Goal: Find specific page/section: Find specific page/section

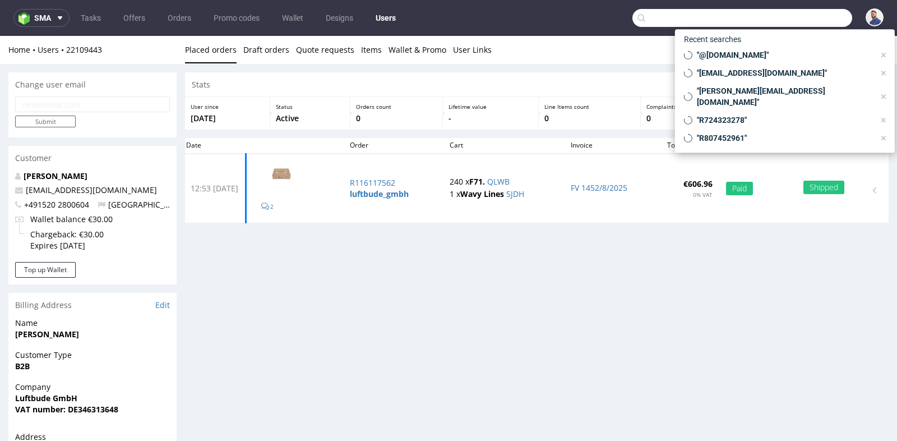
click at [803, 18] on input "text" at bounding box center [742, 18] width 220 height 18
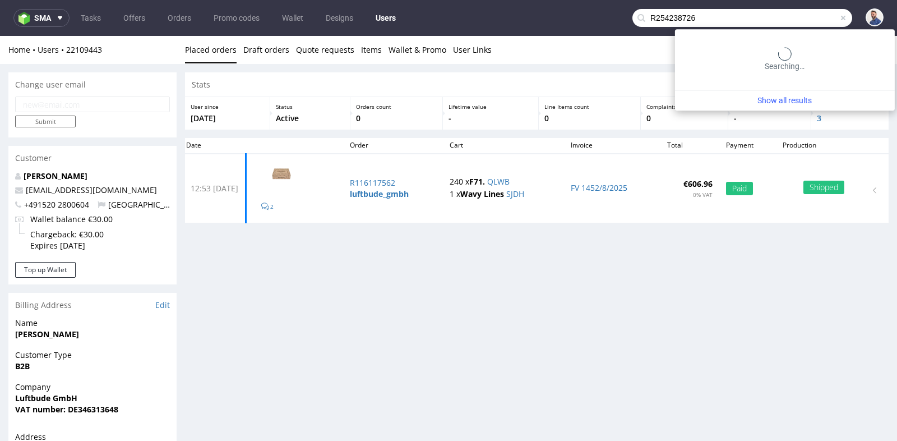
type input "R254238726"
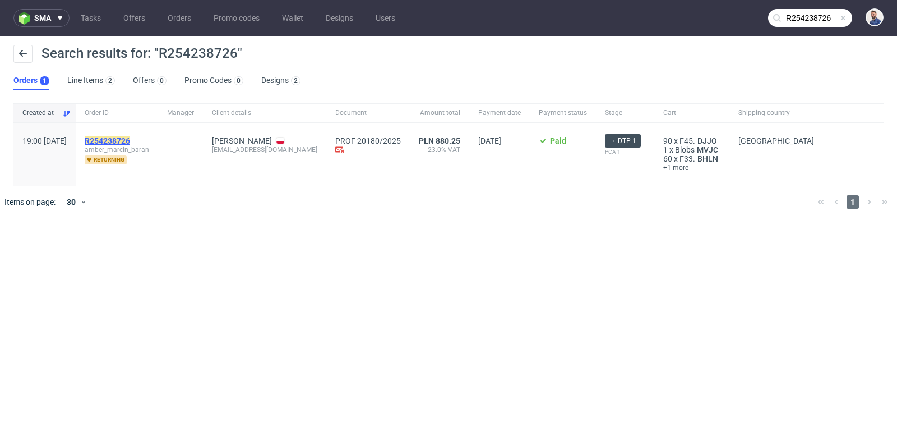
click at [123, 137] on mark "R254238726" at bounding box center [107, 140] width 45 height 9
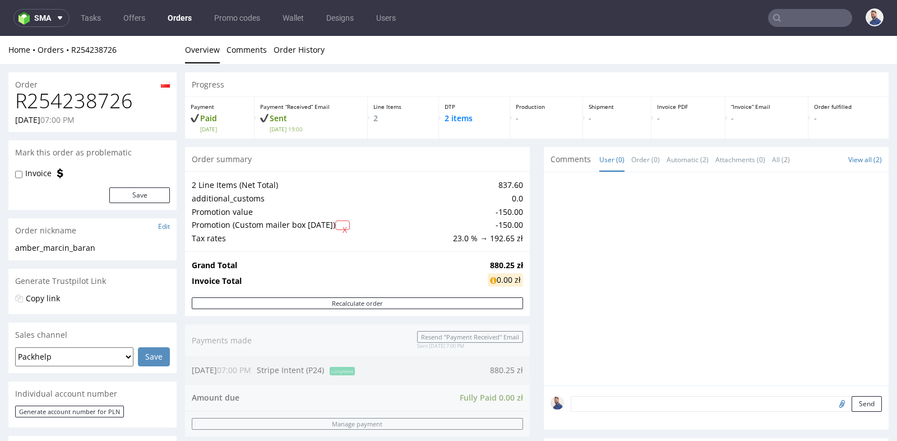
click at [537, 144] on div "Progress Payment Paid [DATE] Payment “Received” Email Sent [DATE] 19:00 Line It…" at bounding box center [536, 421] width 703 height 699
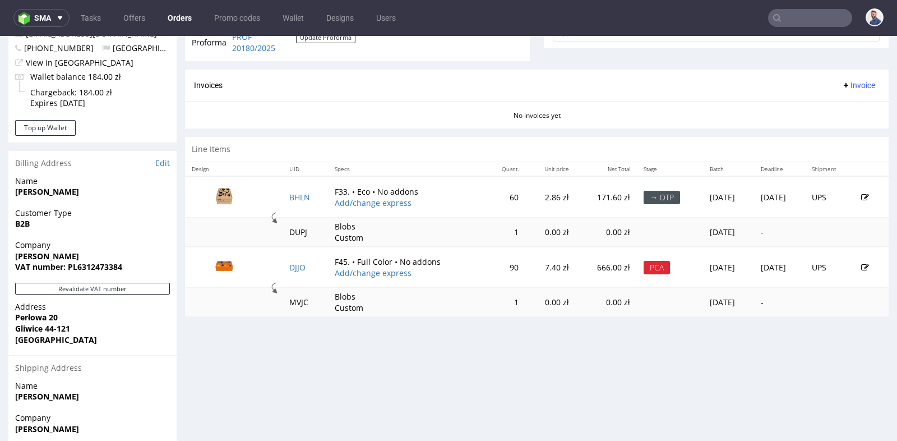
scroll to position [448, 0]
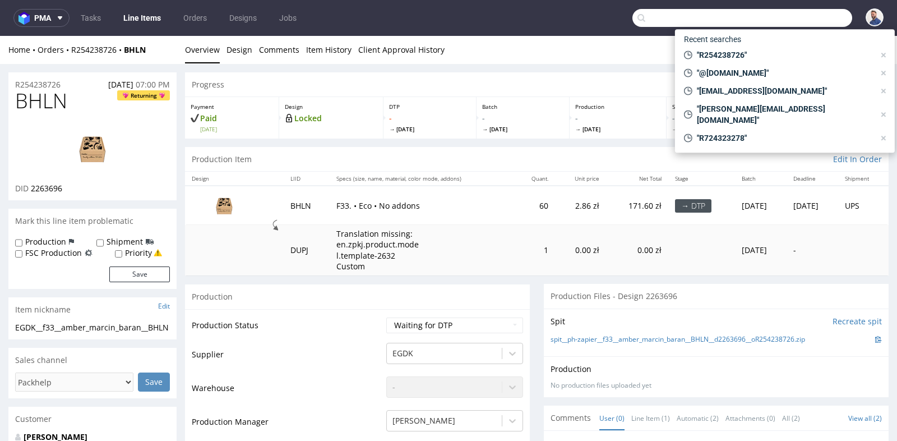
click at [807, 25] on input "text" at bounding box center [742, 18] width 220 height 18
paste input "[PHONE_NUMBER]"
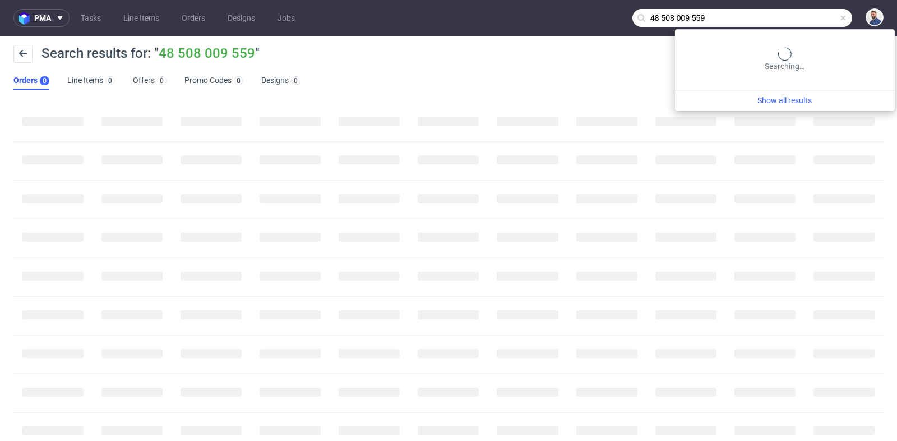
click at [813, 18] on input "48 508 009 559" at bounding box center [742, 18] width 220 height 18
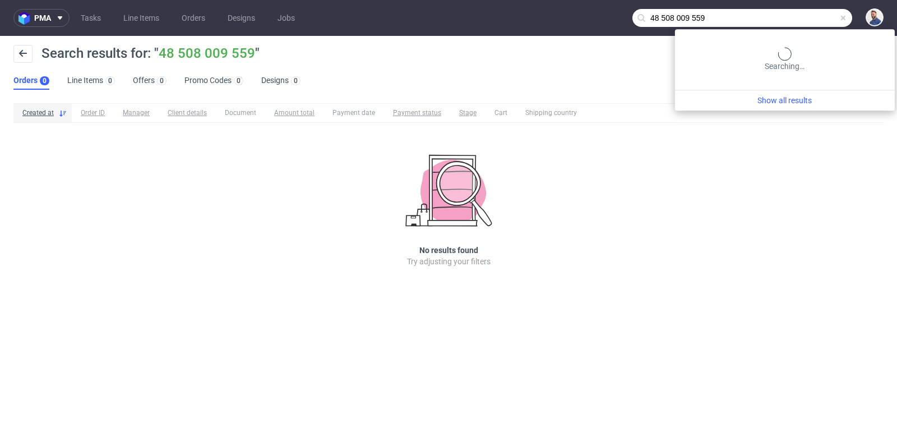
click at [813, 18] on input "48 508 009 559" at bounding box center [742, 18] width 220 height 18
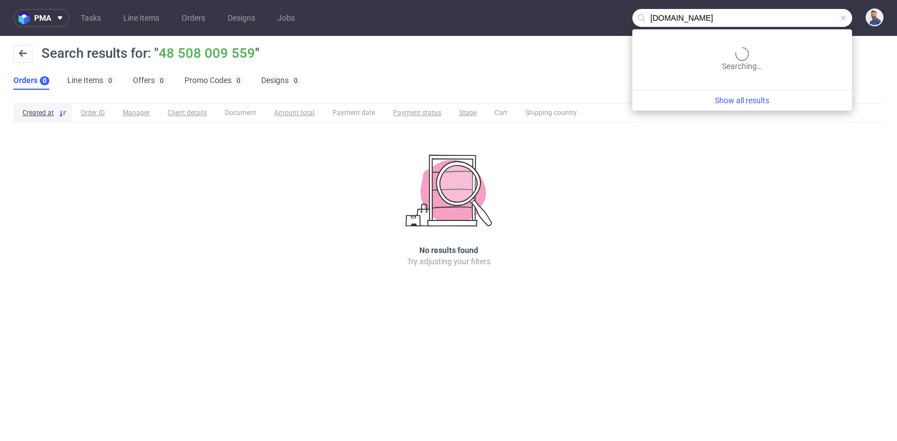
type input "[DOMAIN_NAME]"
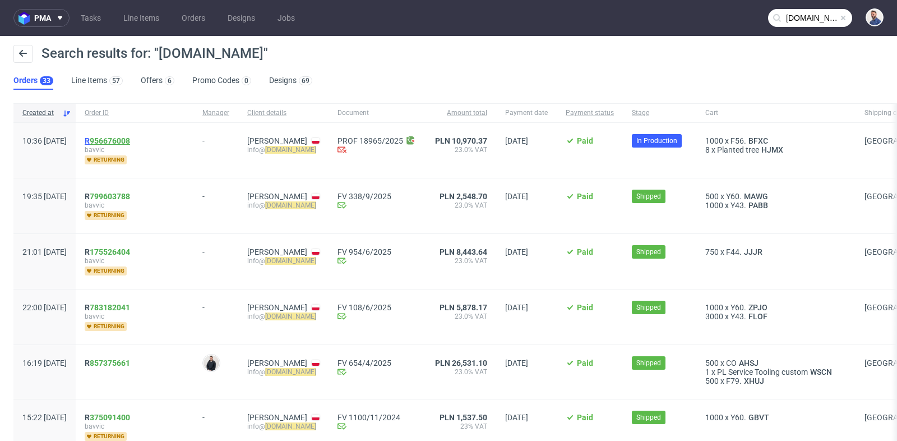
click at [130, 138] on link "956676008" at bounding box center [110, 140] width 40 height 9
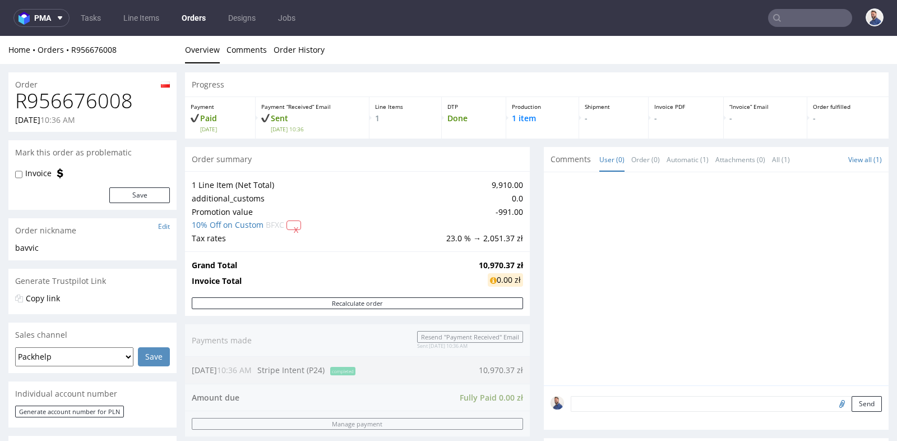
click at [527, 231] on div "Progress Payment Paid [DATE] Payment “Received” Email Sent [DATE] 10:36 Line It…" at bounding box center [536, 399] width 703 height 655
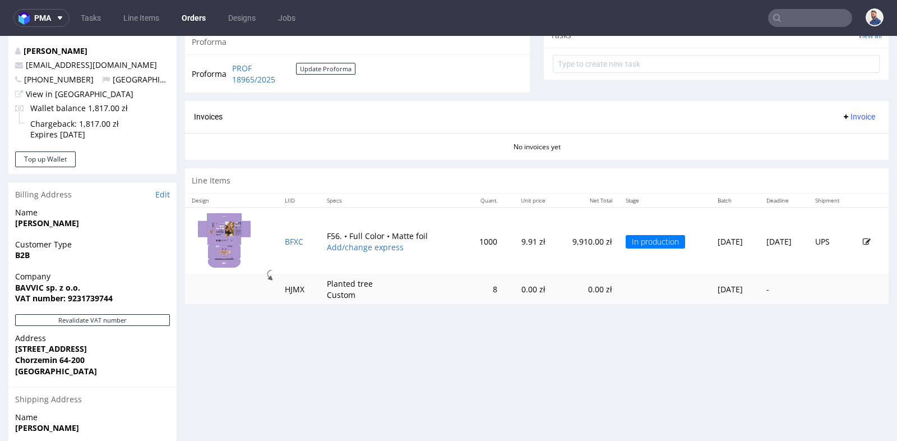
scroll to position [423, 0]
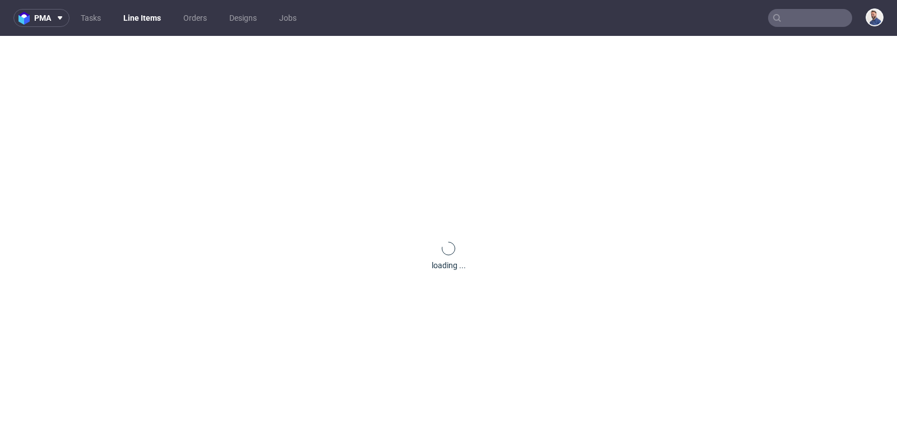
click at [285, 230] on div "loading ..." at bounding box center [448, 256] width 897 height 441
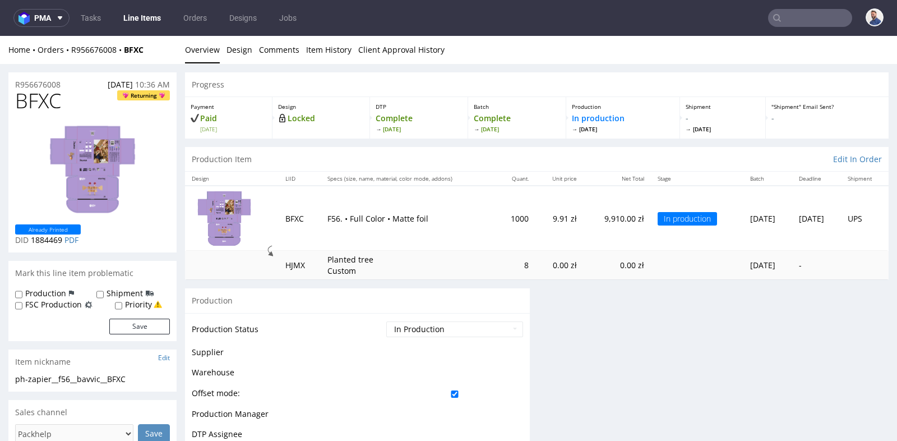
click at [469, 307] on div "Production" at bounding box center [357, 300] width 345 height 25
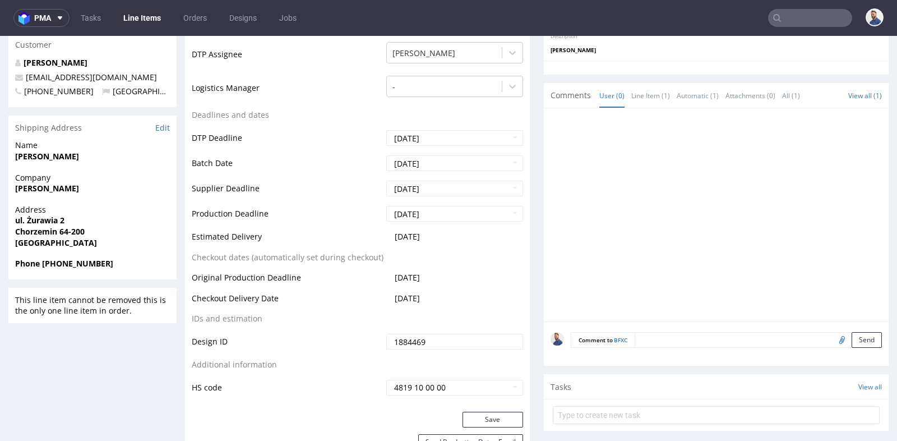
scroll to position [423, 0]
